Goal: Register for event/course

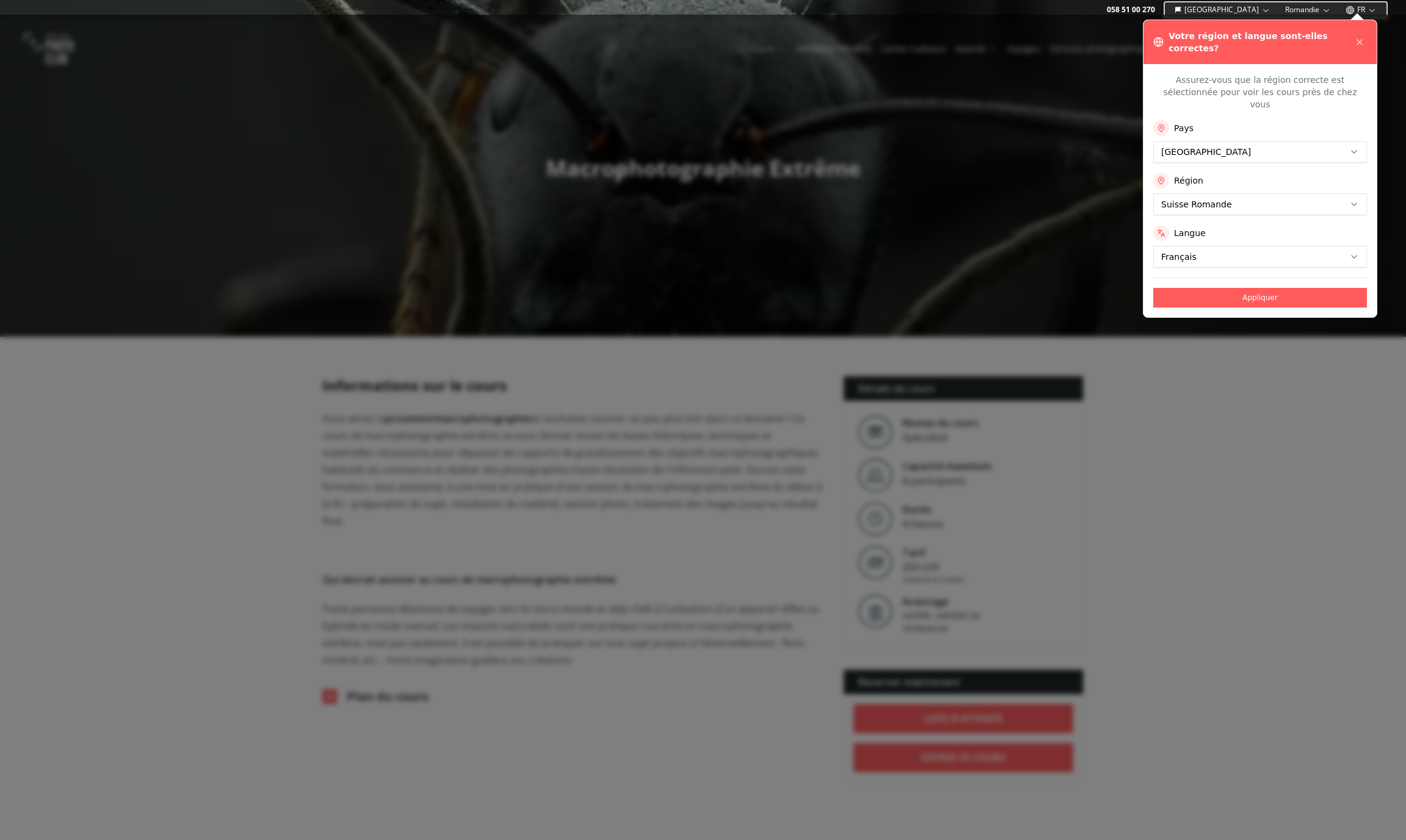
scroll to position [6, 0]
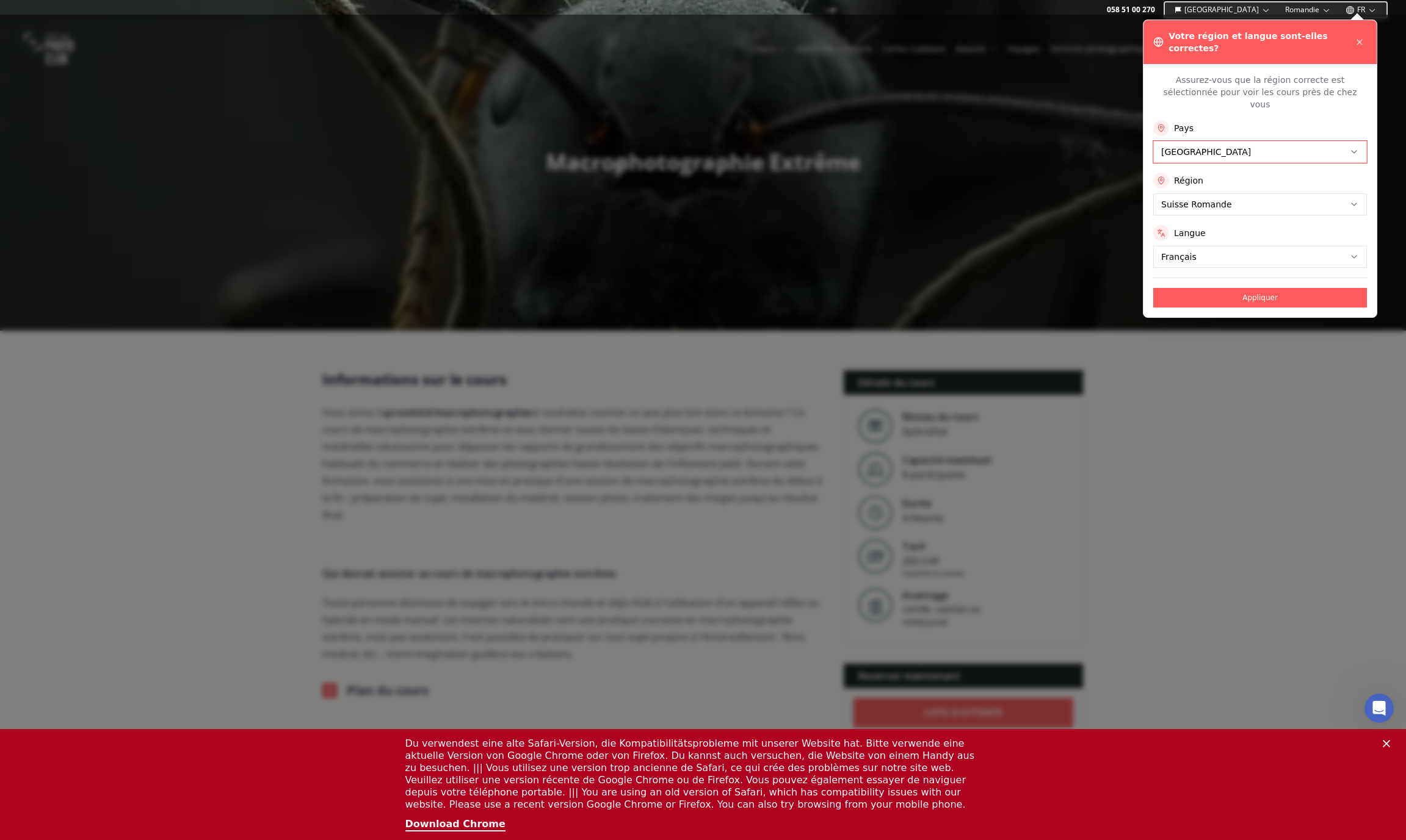
scroll to position [0, 0]
click at [1208, 288] on button "Appliquer" at bounding box center [1260, 298] width 213 height 20
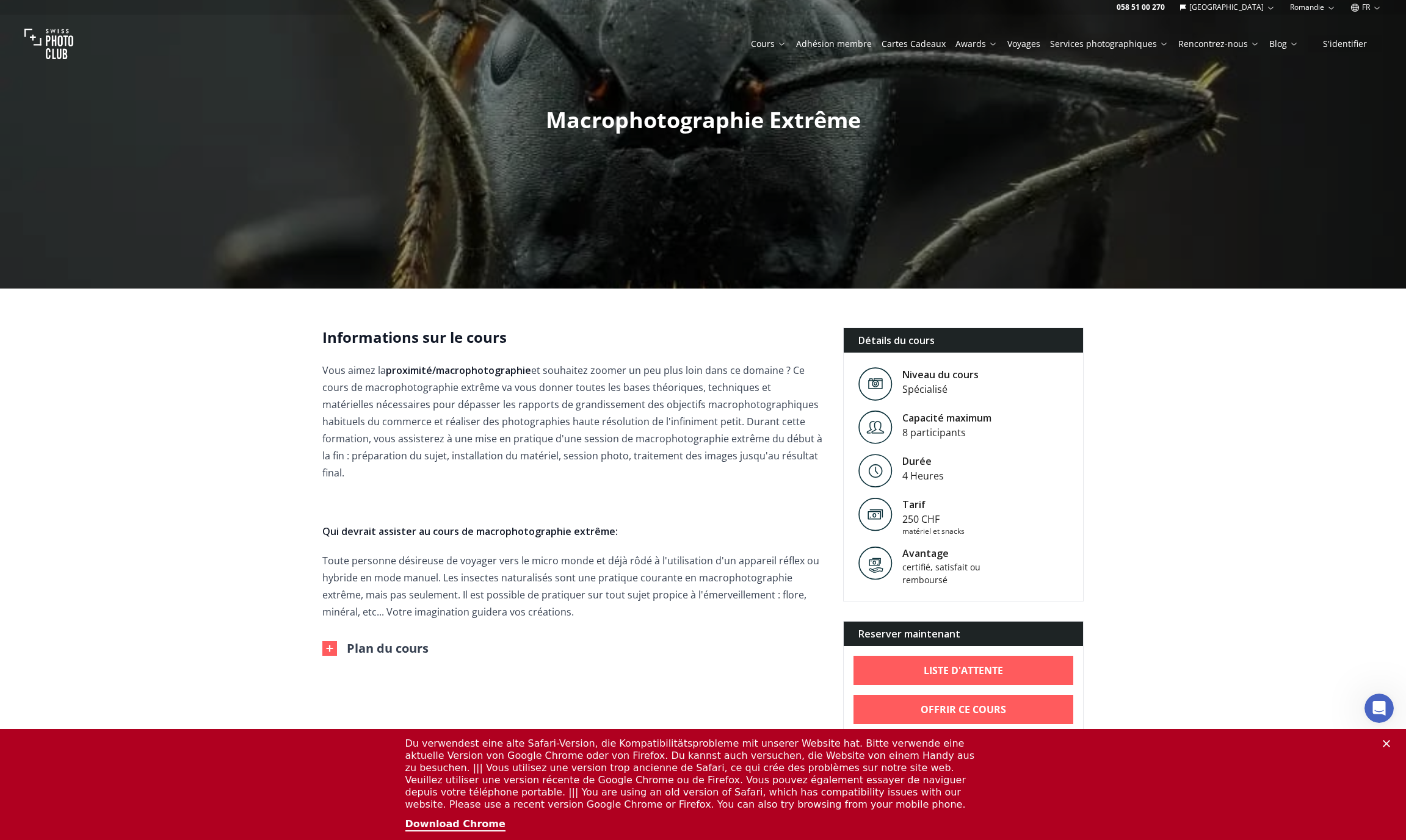
scroll to position [45, 0]
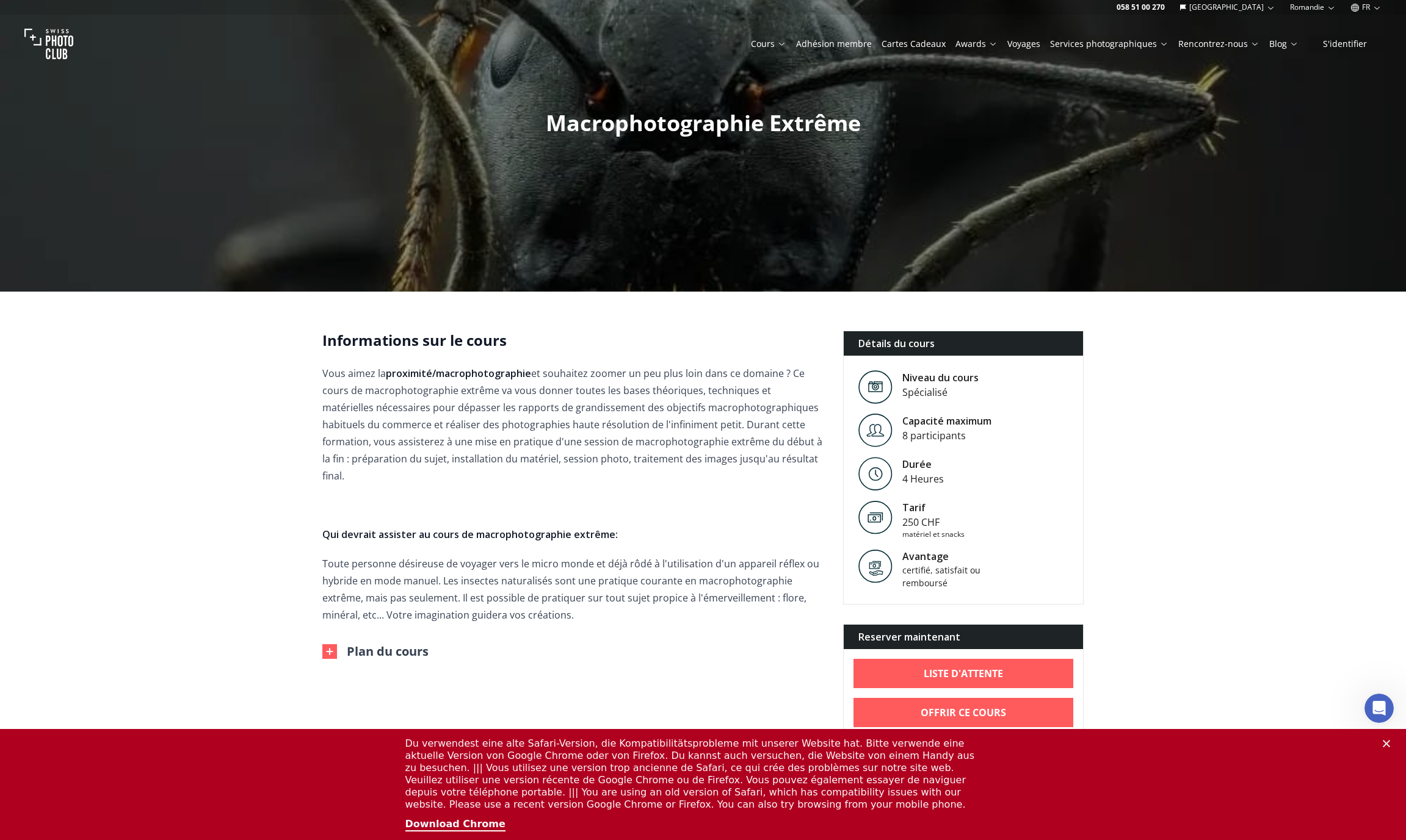
click at [327, 645] on img at bounding box center [329, 651] width 14 height 14
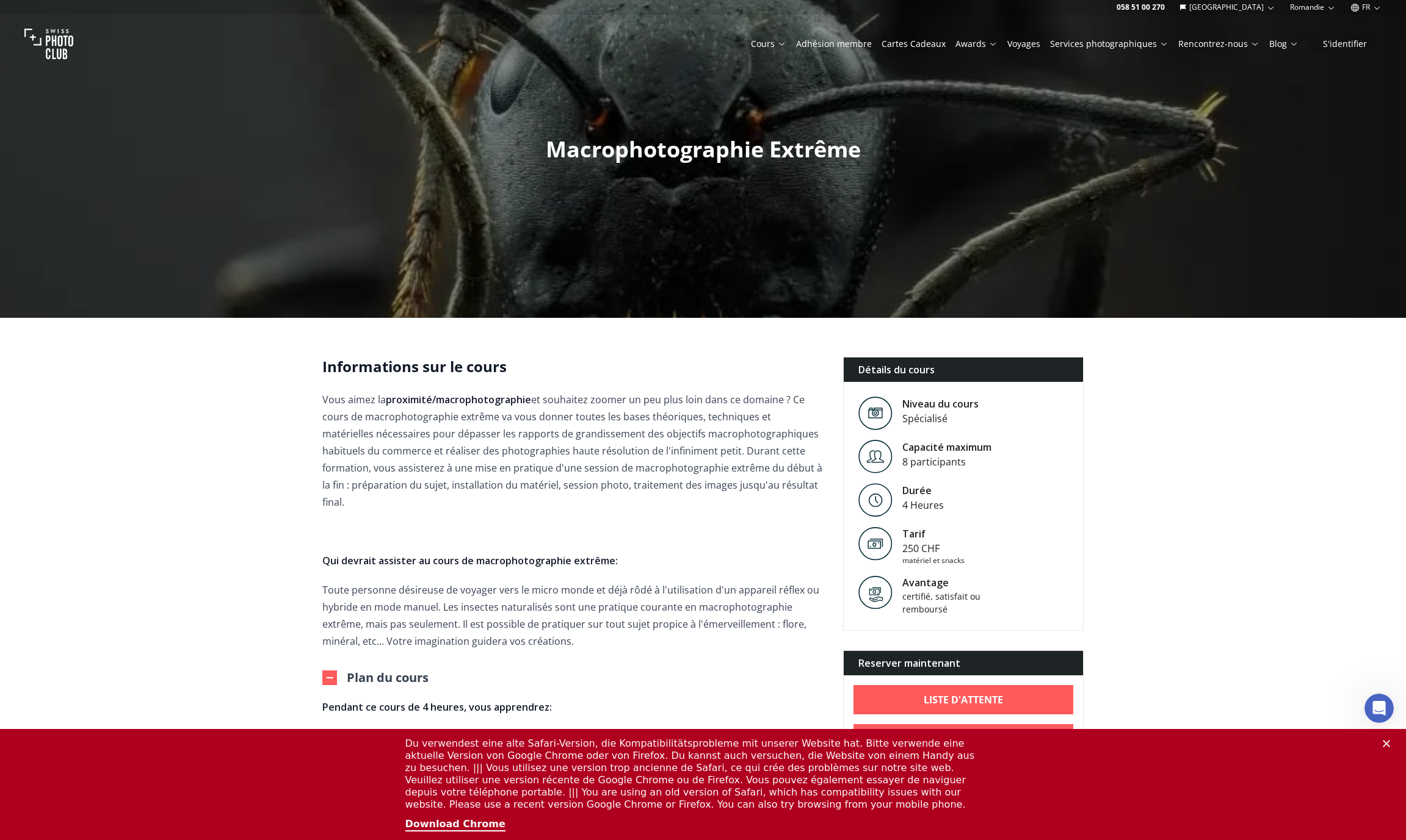
scroll to position [0, 0]
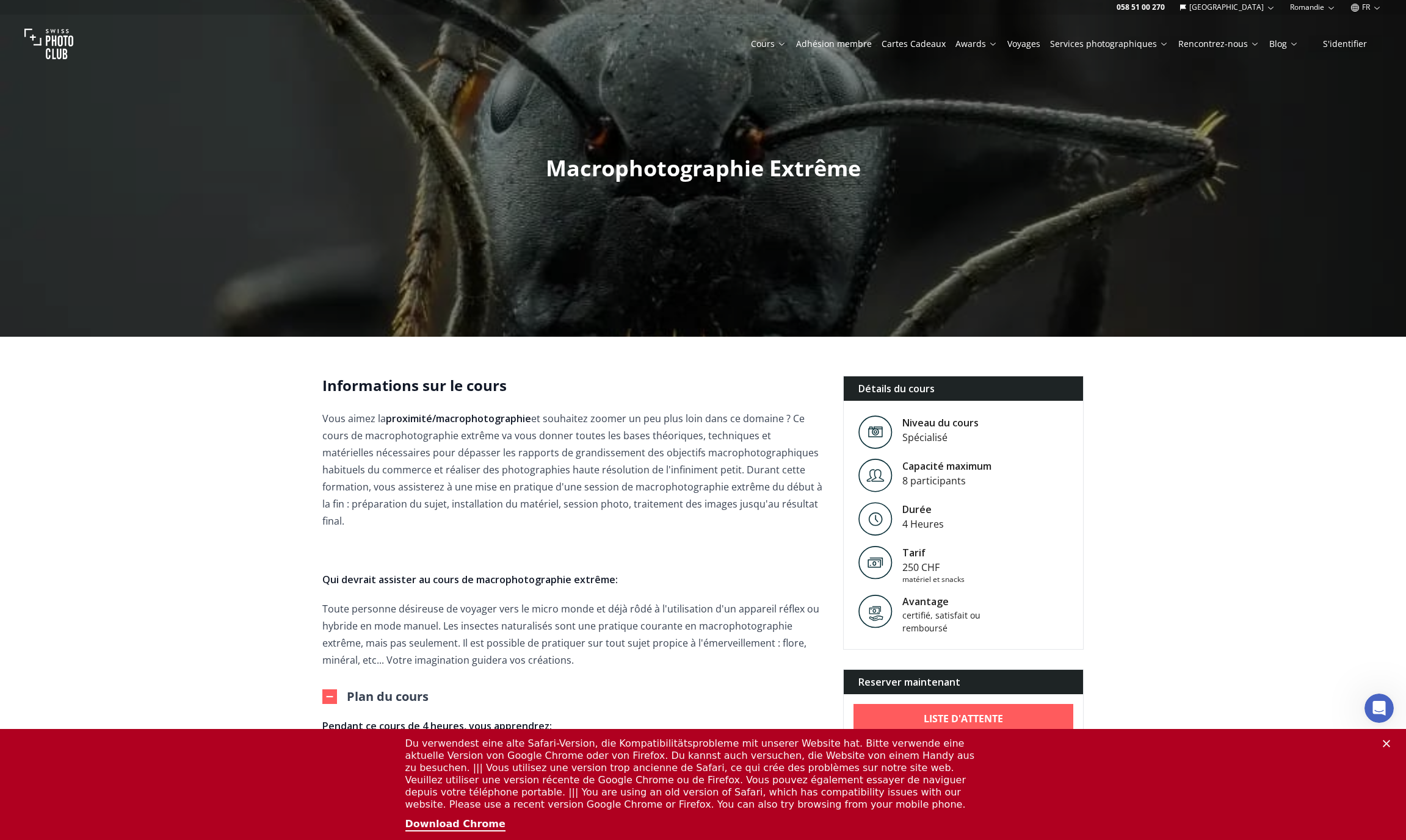
click at [1035, 42] on link "Voyages" at bounding box center [1024, 44] width 33 height 12
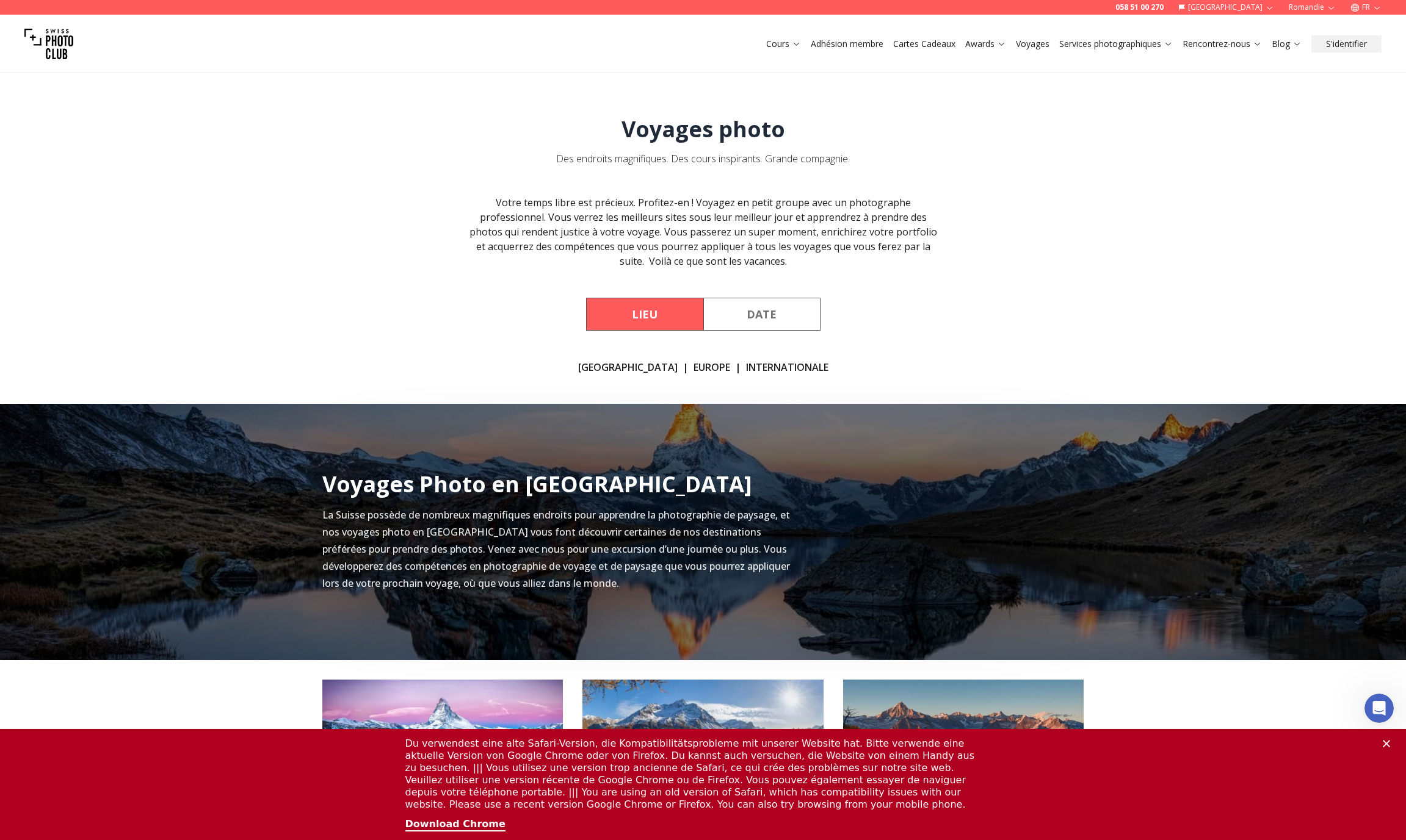
click at [760, 328] on button "Date" at bounding box center [761, 314] width 117 height 33
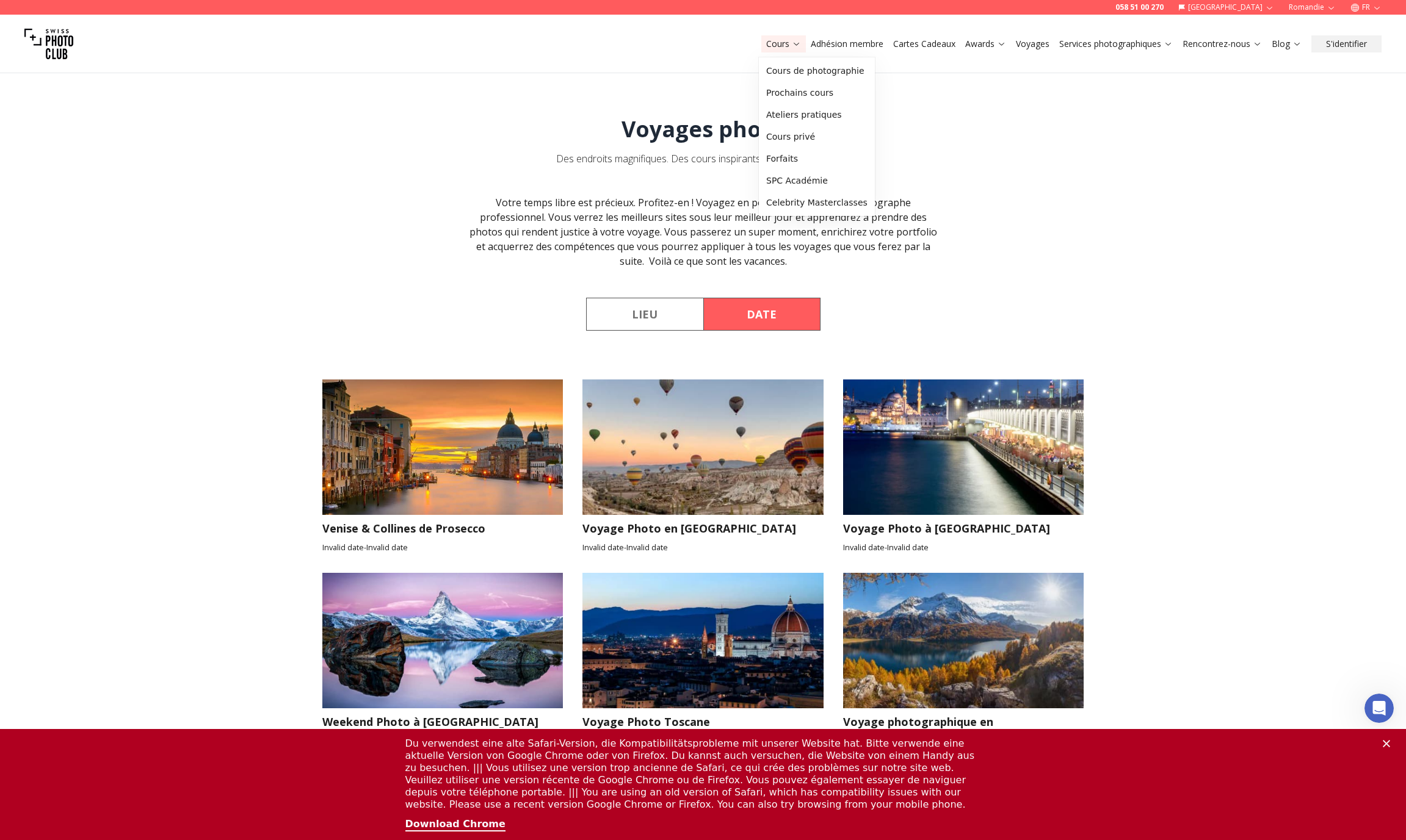
click at [800, 43] on button "Cours" at bounding box center [783, 44] width 45 height 17
click at [798, 44] on icon at bounding box center [797, 44] width 9 height 9
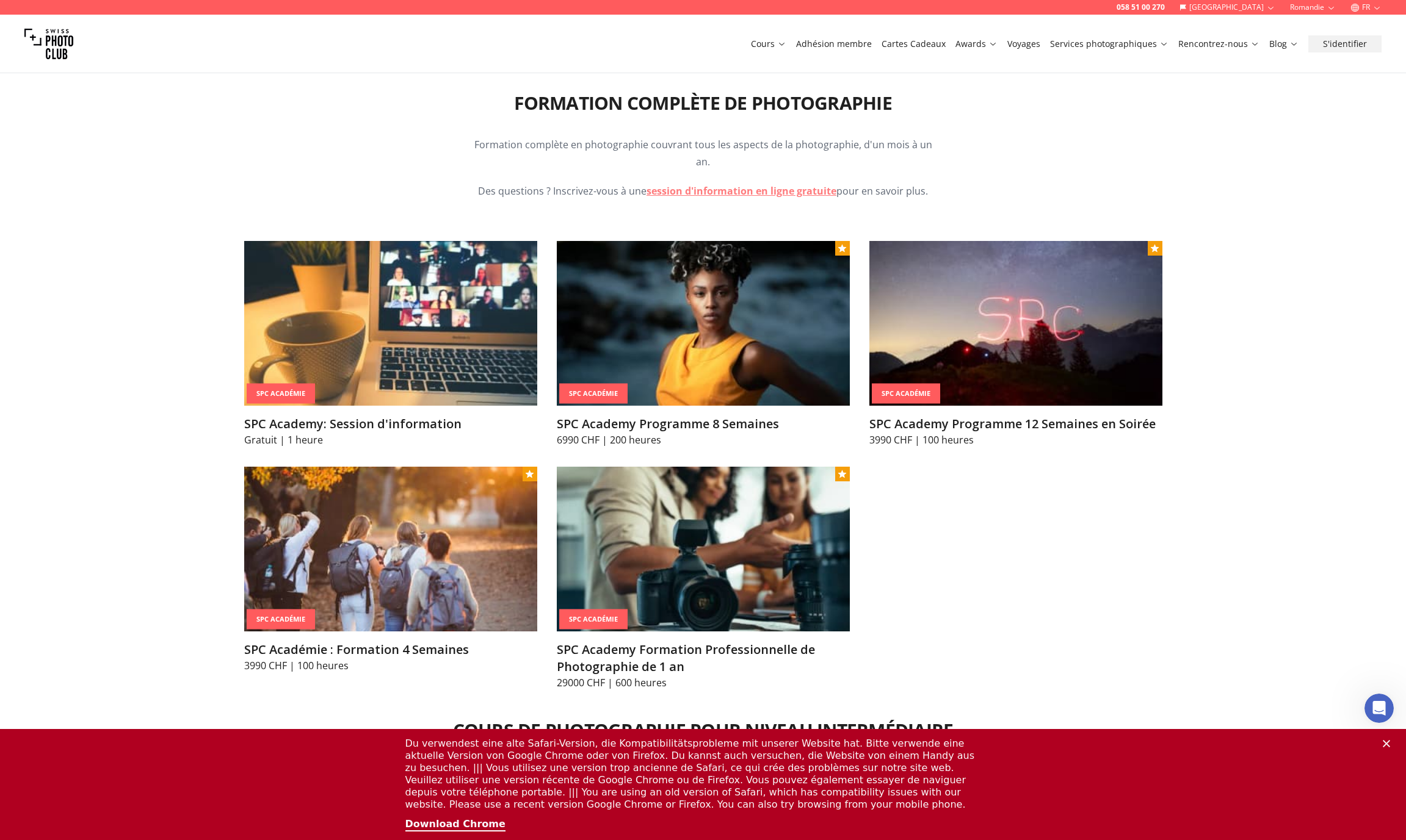
scroll to position [1340, 0]
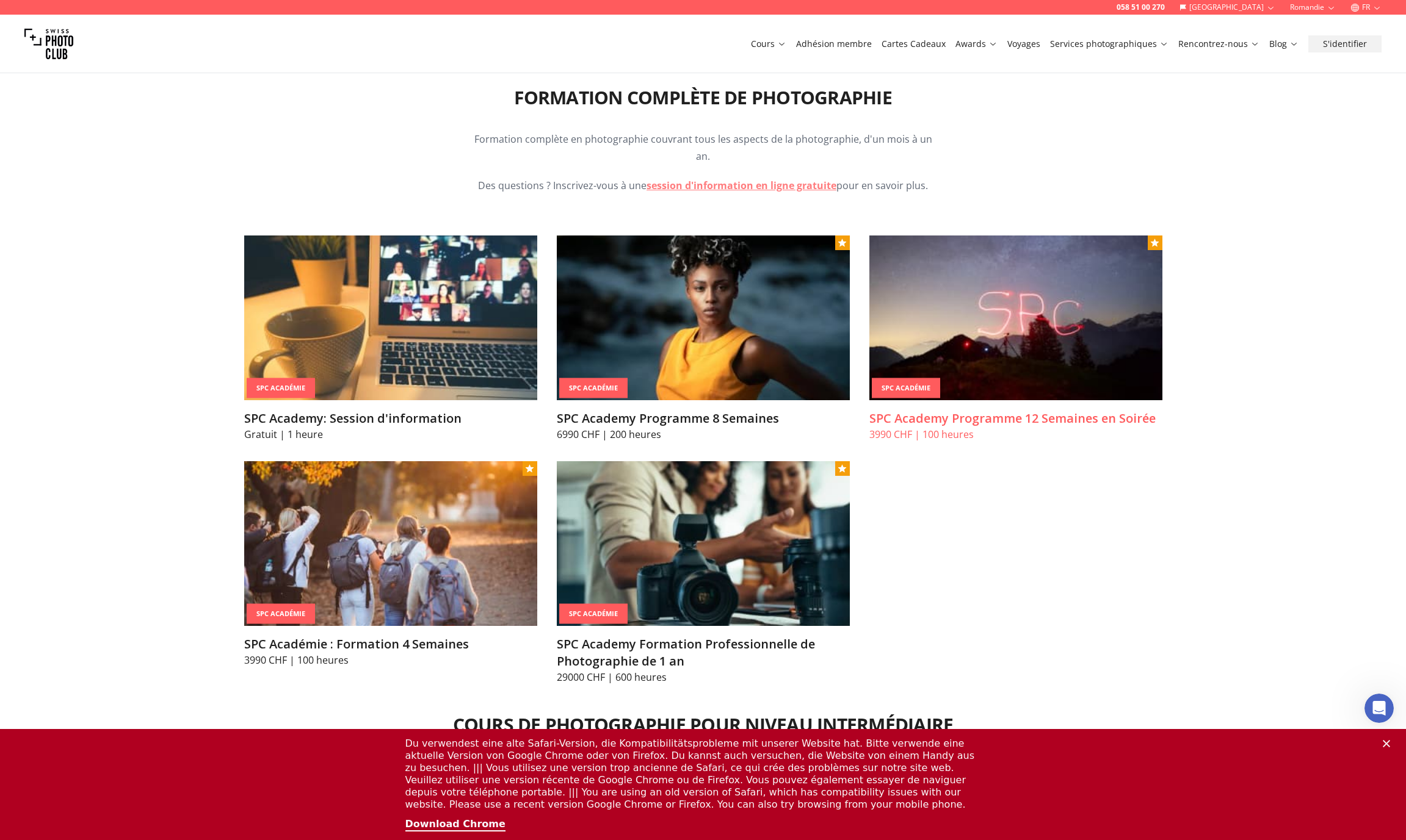
click at [928, 428] on p "3990 CHF | 100 heures" at bounding box center [1016, 434] width 293 height 14
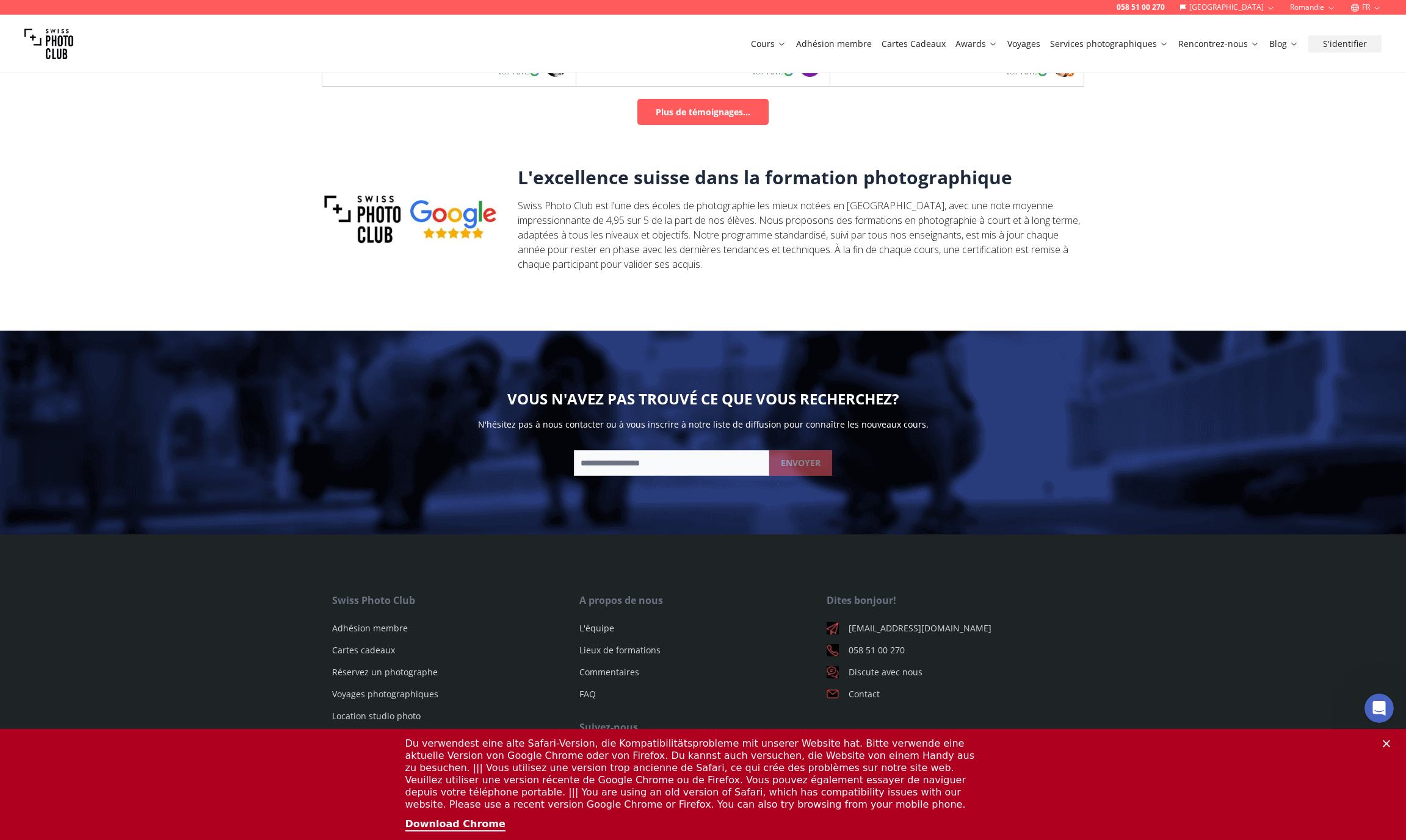
scroll to position [1481, 0]
